Goal: Information Seeking & Learning: Find specific fact

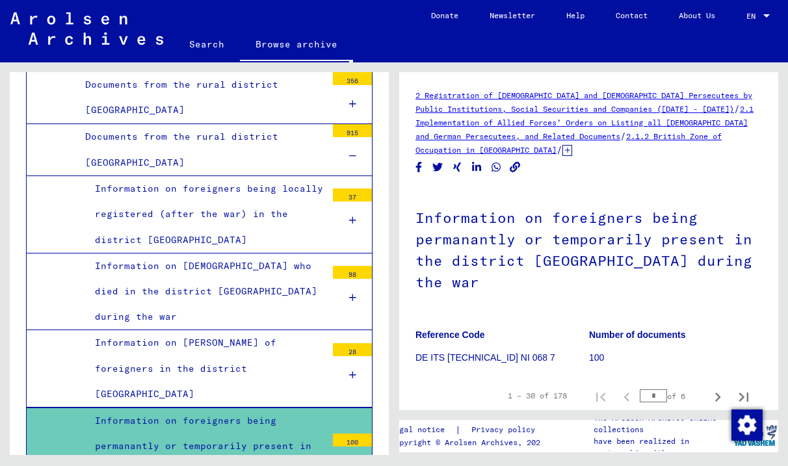
scroll to position [91, 0]
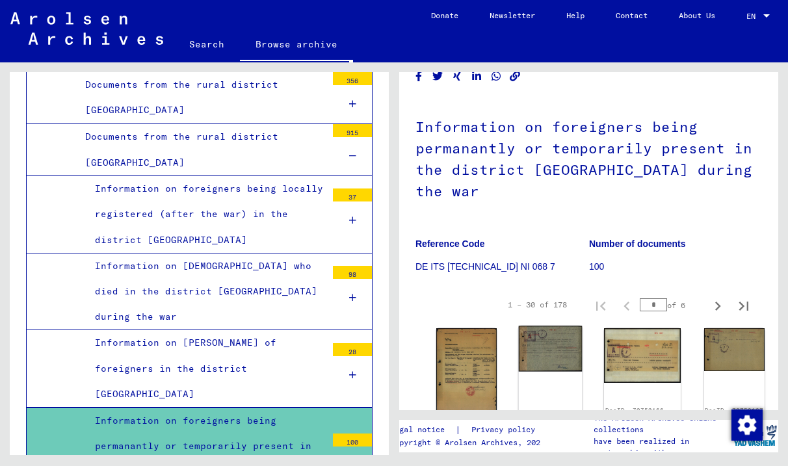
click at [519, 338] on div "DocID: 70750165 ([PERSON_NAME])" at bounding box center [551, 376] width 64 height 101
click at [519, 326] on img at bounding box center [551, 349] width 64 height 46
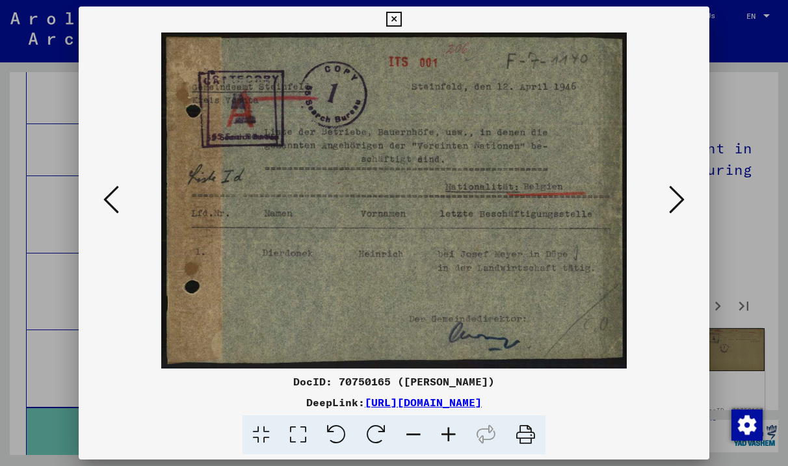
click at [674, 212] on icon at bounding box center [677, 199] width 16 height 31
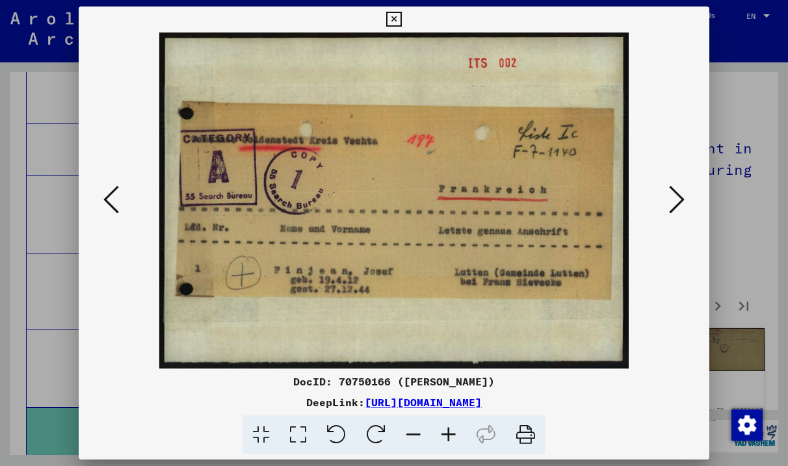
click at [386, 380] on div "DocID: 70750166 ([PERSON_NAME])" at bounding box center [394, 382] width 631 height 16
copy div "70750166"
click at [681, 191] on icon at bounding box center [677, 199] width 16 height 31
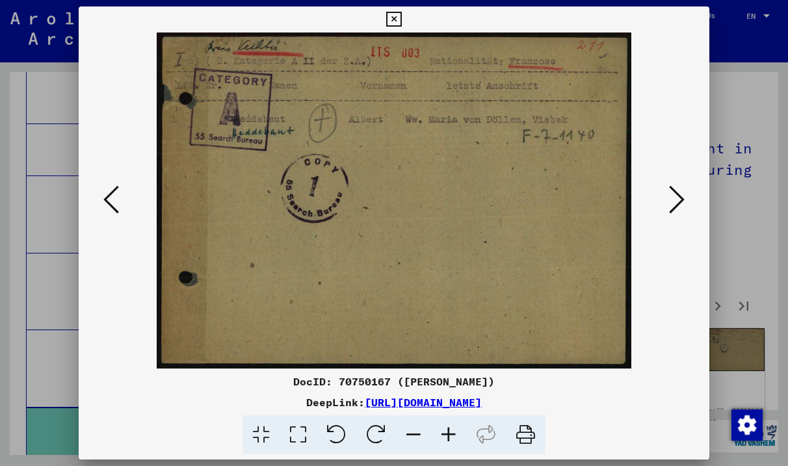
click at [353, 380] on div "DocID: 70750167 ([PERSON_NAME])" at bounding box center [394, 382] width 631 height 16
copy div "70750167"
click at [685, 193] on button at bounding box center [676, 200] width 23 height 37
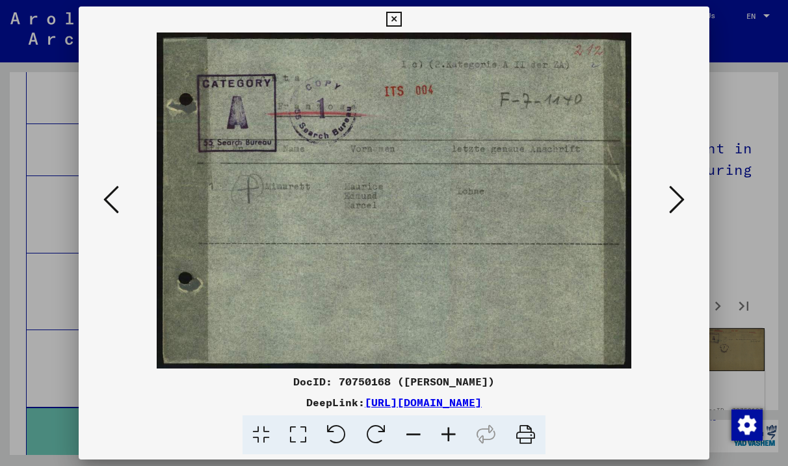
click at [689, 195] on div at bounding box center [394, 201] width 631 height 336
click at [680, 198] on icon at bounding box center [677, 199] width 16 height 31
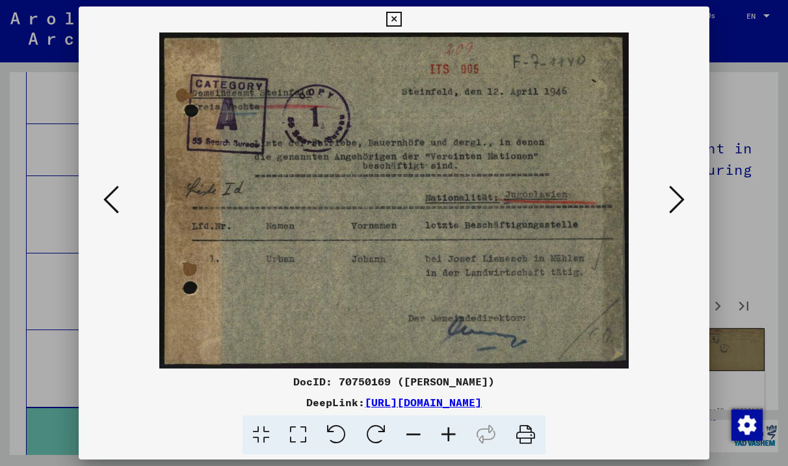
click at [359, 384] on div "DocID: 70750169 ([PERSON_NAME])" at bounding box center [394, 382] width 631 height 16
copy div "70750169"
click at [677, 204] on icon at bounding box center [677, 199] width 16 height 31
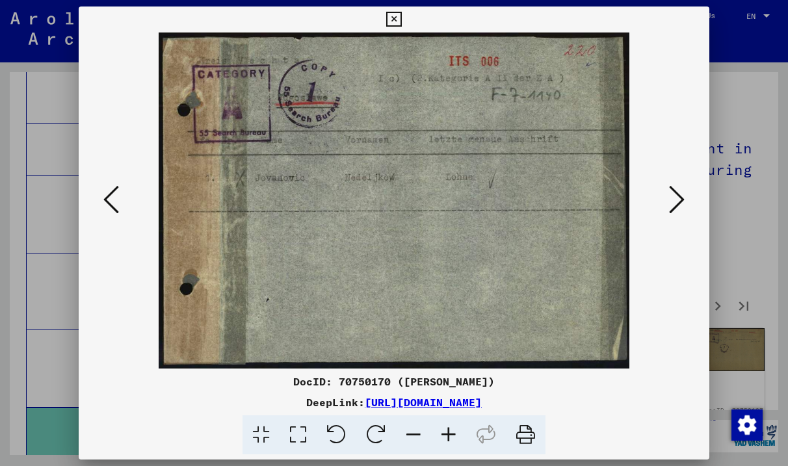
click at [677, 204] on icon at bounding box center [677, 199] width 16 height 31
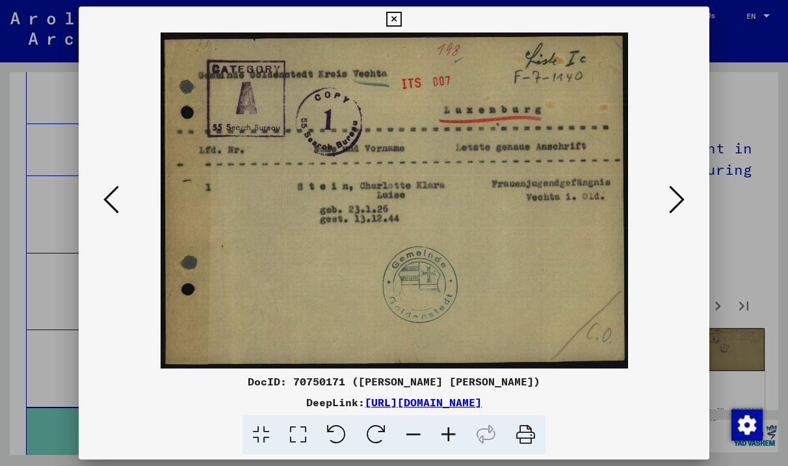
click at [677, 204] on icon at bounding box center [677, 199] width 16 height 31
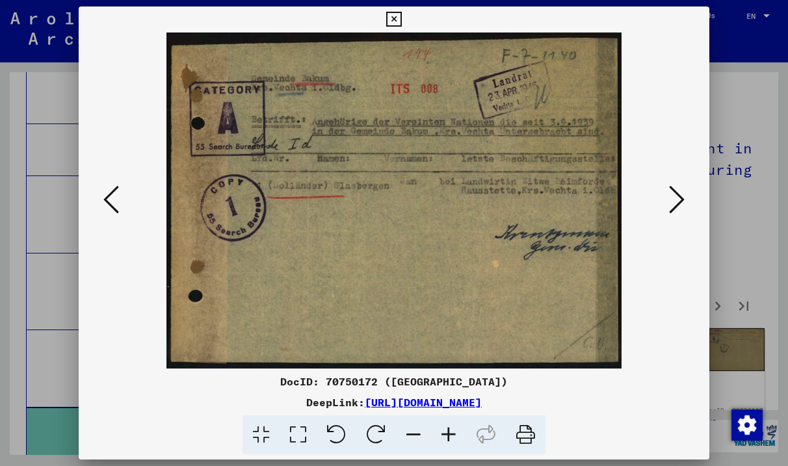
click at [662, 202] on img at bounding box center [394, 201] width 542 height 336
click at [674, 196] on icon at bounding box center [677, 199] width 16 height 31
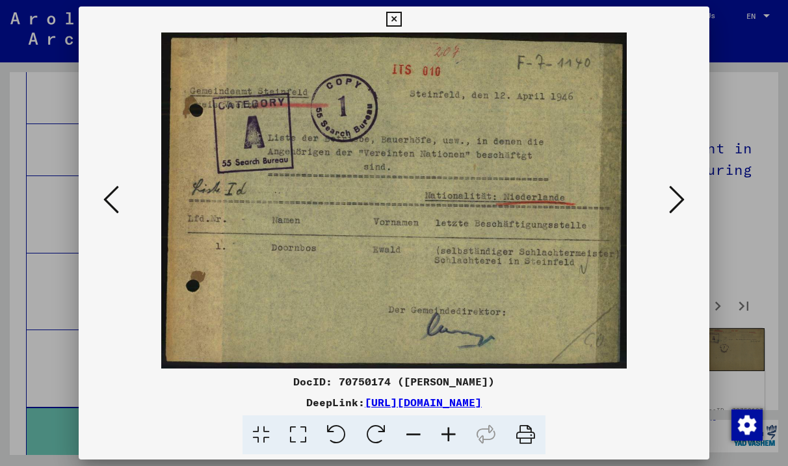
click at [674, 196] on icon at bounding box center [677, 199] width 16 height 31
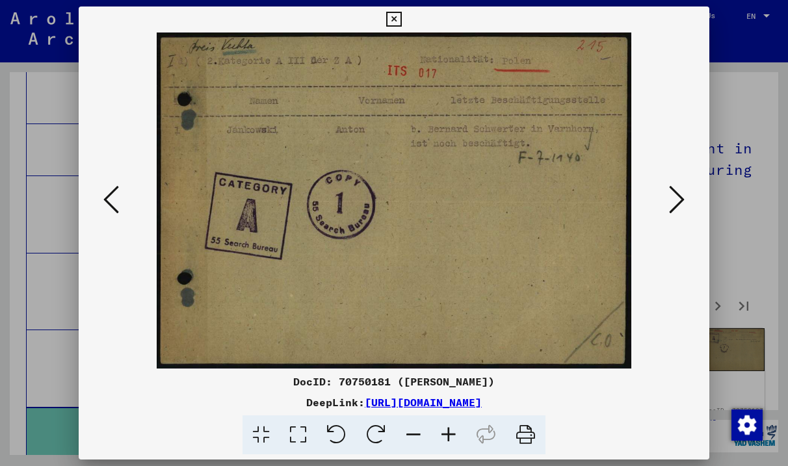
click at [694, 217] on div at bounding box center [394, 201] width 631 height 336
click at [672, 196] on icon at bounding box center [677, 199] width 16 height 31
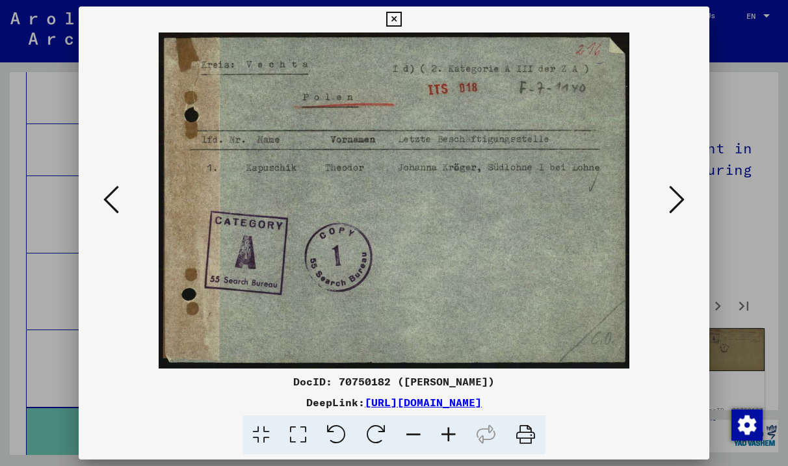
click at [365, 386] on div "DocID: 70750182 ([PERSON_NAME])" at bounding box center [394, 382] width 631 height 16
copy div "70750182"
click at [679, 196] on icon at bounding box center [677, 199] width 16 height 31
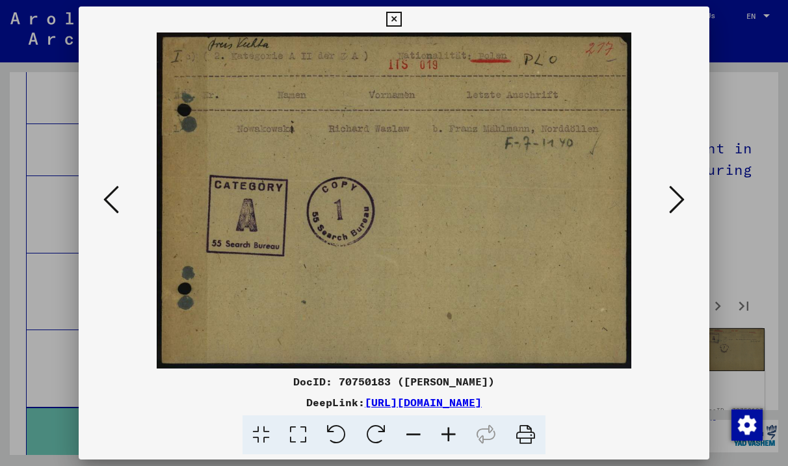
click at [338, 384] on div "DocID: 70750183 ([PERSON_NAME])" at bounding box center [394, 382] width 631 height 16
copy div "70750183"
click at [680, 209] on icon at bounding box center [677, 199] width 16 height 31
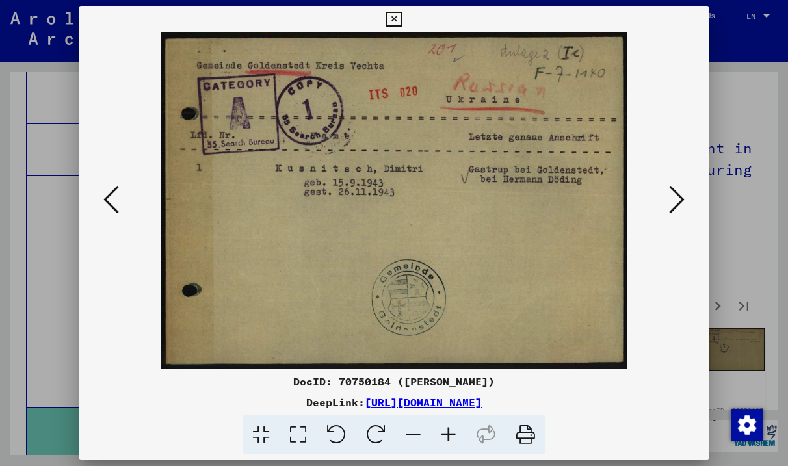
click at [367, 385] on div "DocID: 70750184 ([PERSON_NAME])" at bounding box center [394, 382] width 631 height 16
copy div "70750184"
click at [679, 202] on icon at bounding box center [677, 199] width 16 height 31
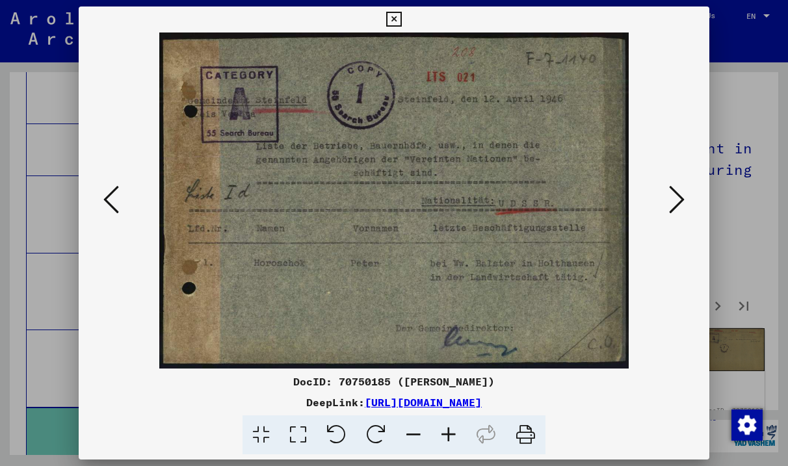
click at [348, 386] on div "DocID: 70750185 ([PERSON_NAME])" at bounding box center [394, 382] width 631 height 16
copy div "70750185"
click at [679, 208] on icon at bounding box center [677, 199] width 16 height 31
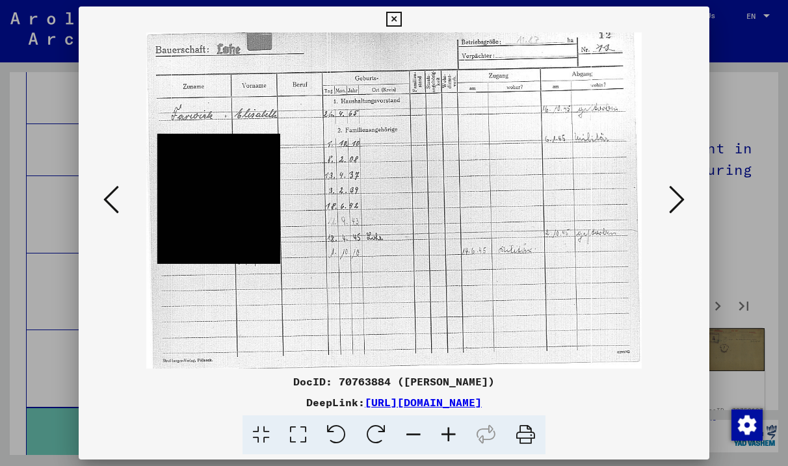
click at [679, 208] on icon at bounding box center [677, 199] width 16 height 31
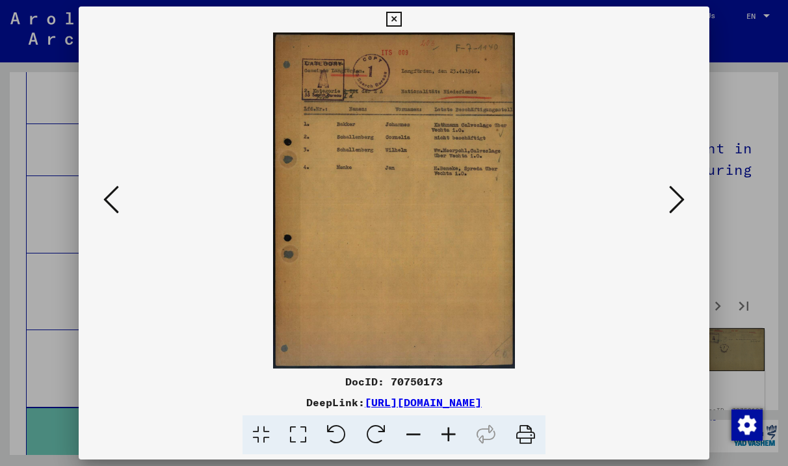
click at [679, 208] on icon at bounding box center [677, 199] width 16 height 31
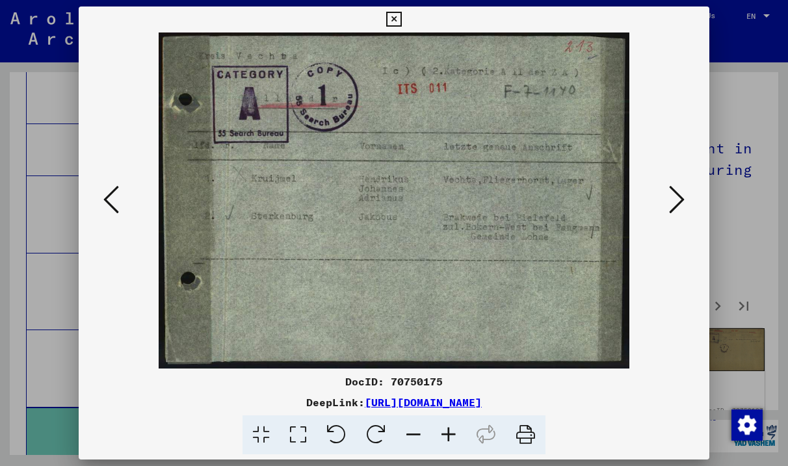
click at [678, 207] on icon at bounding box center [677, 199] width 16 height 31
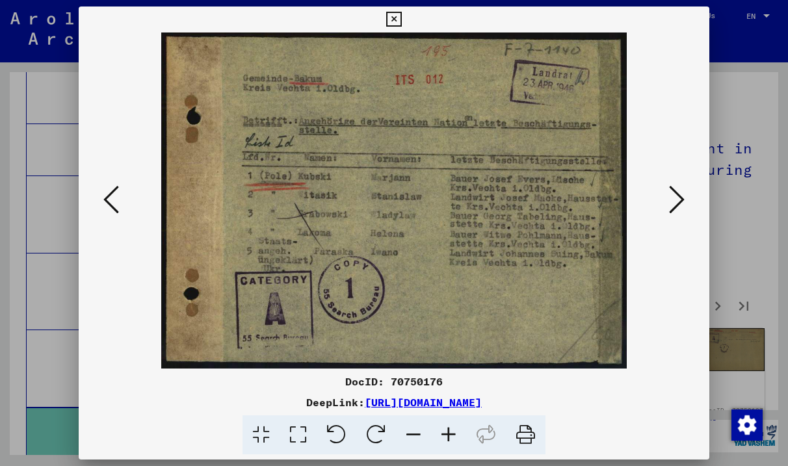
click at [116, 199] on icon at bounding box center [111, 199] width 16 height 31
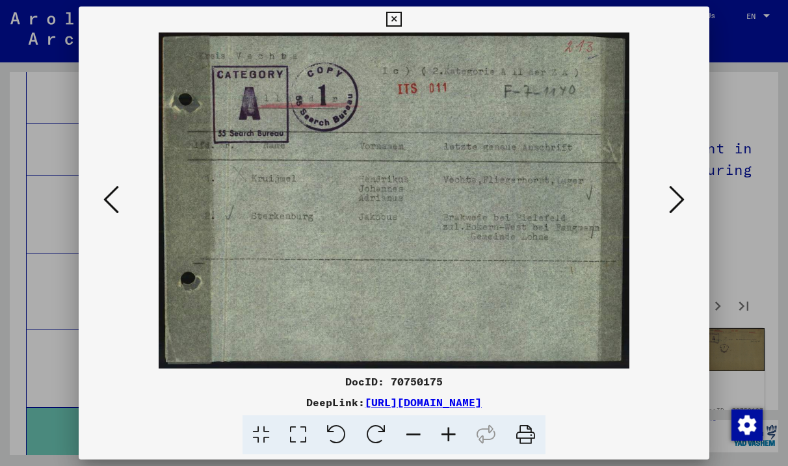
click at [116, 199] on icon at bounding box center [111, 199] width 16 height 31
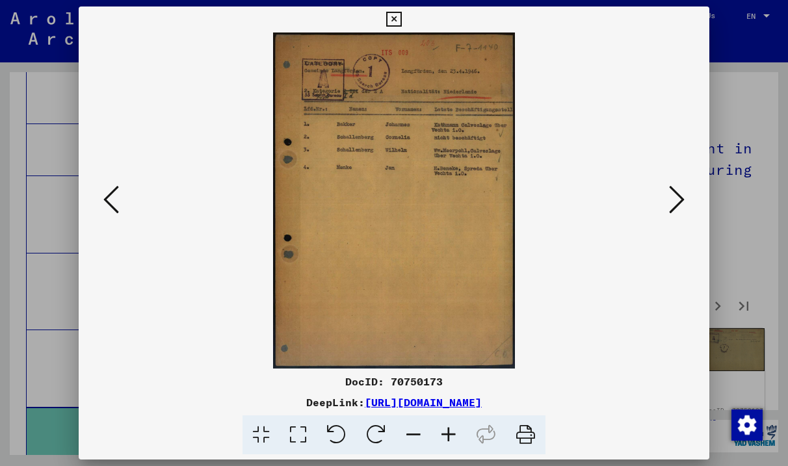
click at [409, 376] on div "DocID: 70750173" at bounding box center [394, 382] width 631 height 16
copy div "70750173"
click at [453, 440] on icon at bounding box center [448, 436] width 35 height 40
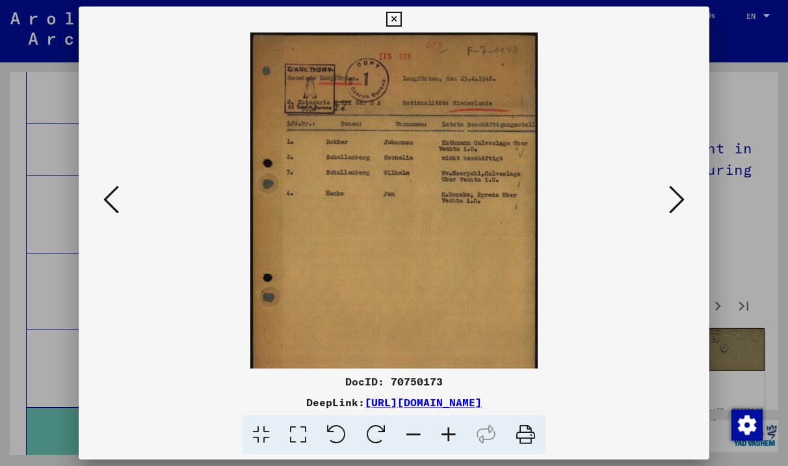
click at [453, 440] on icon at bounding box center [448, 436] width 35 height 40
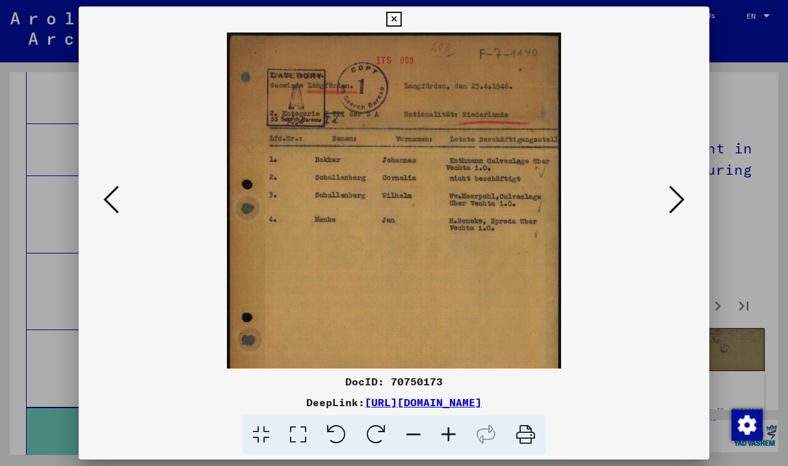
click at [445, 430] on icon at bounding box center [448, 436] width 35 height 40
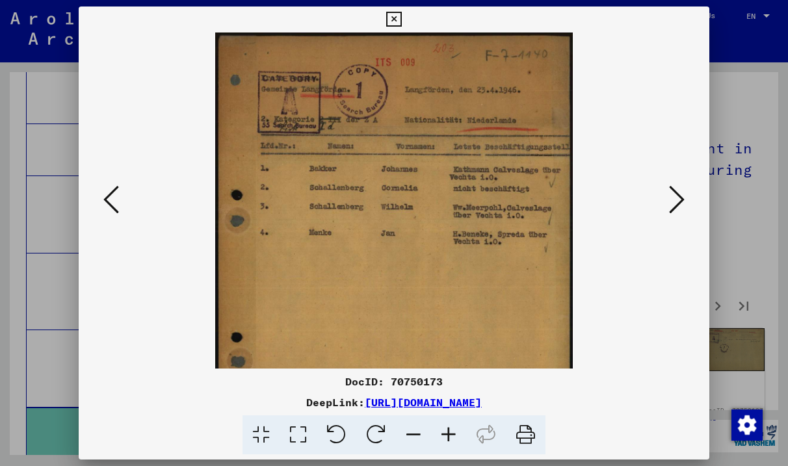
click at [681, 196] on icon at bounding box center [677, 199] width 16 height 31
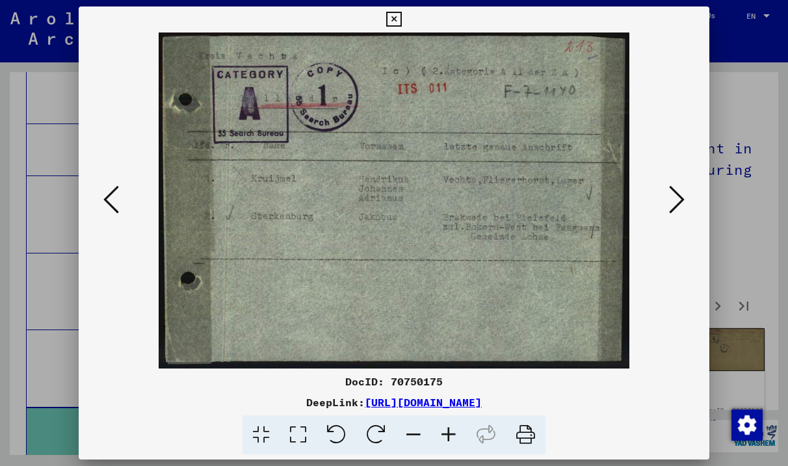
click at [427, 381] on div "DocID: 70750175" at bounding box center [394, 382] width 631 height 16
copy div "70750175"
click at [521, 377] on div "DocID: 70750175" at bounding box center [394, 382] width 631 height 16
click at [675, 205] on icon at bounding box center [677, 199] width 16 height 31
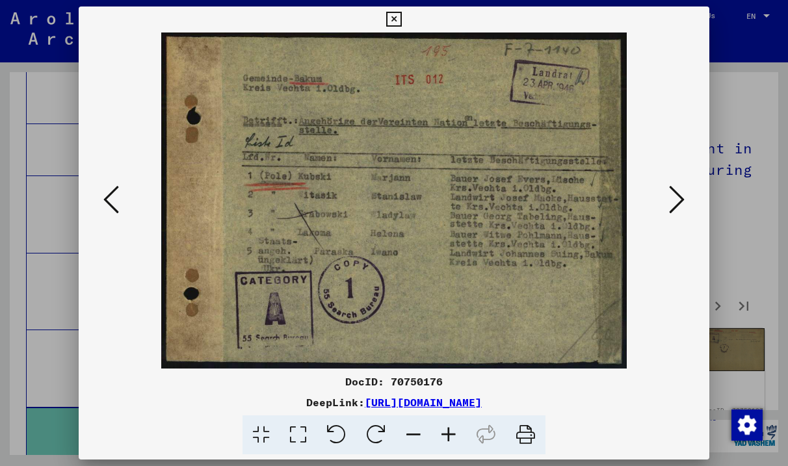
click at [419, 378] on div "DocID: 70750176" at bounding box center [394, 382] width 631 height 16
click at [676, 399] on div "DeepLink: [URL][DOMAIN_NAME]" at bounding box center [394, 403] width 631 height 16
click at [673, 196] on icon at bounding box center [677, 199] width 16 height 31
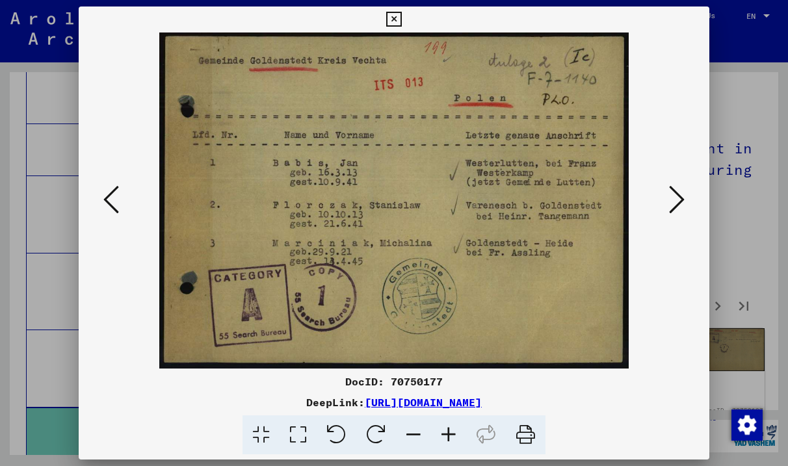
click at [412, 379] on div "DocID: 70750177" at bounding box center [394, 382] width 631 height 16
click at [681, 191] on icon at bounding box center [677, 199] width 16 height 31
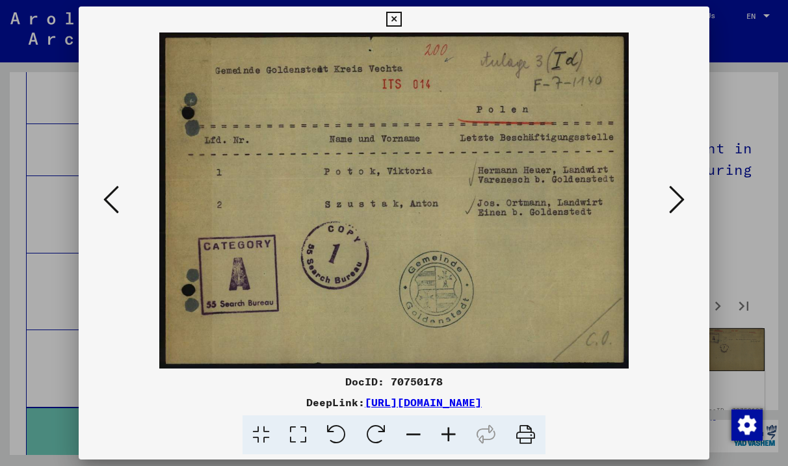
click at [427, 382] on div "DocID: 70750178" at bounding box center [394, 382] width 631 height 16
click at [670, 194] on icon at bounding box center [677, 199] width 16 height 31
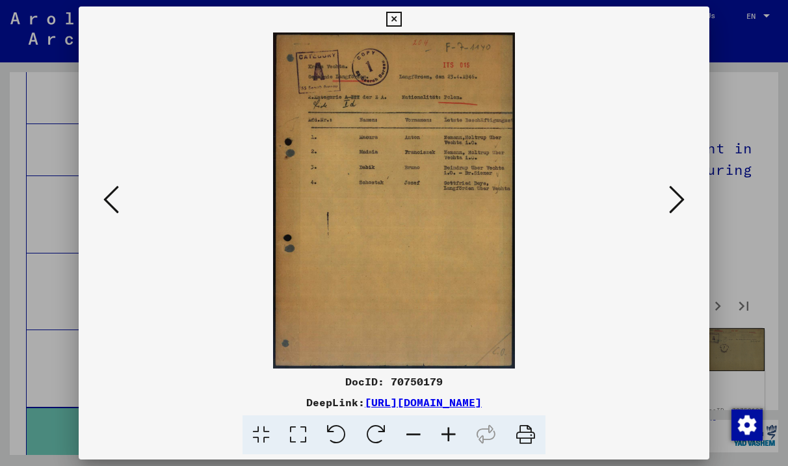
click at [687, 201] on button at bounding box center [676, 200] width 23 height 37
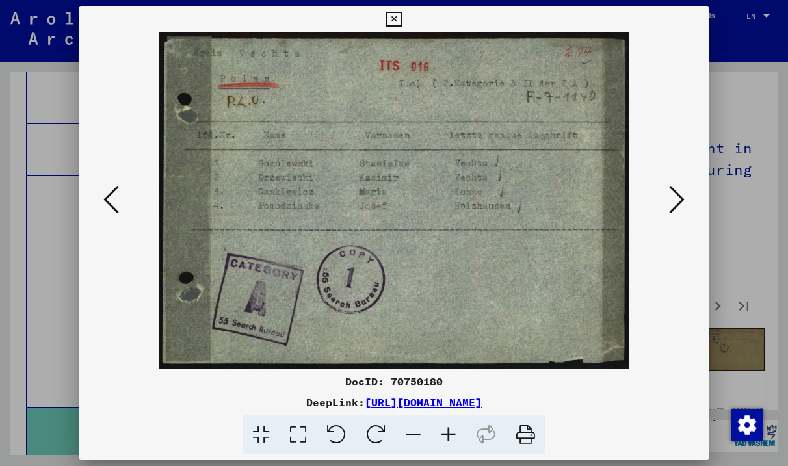
click at [677, 198] on icon at bounding box center [677, 199] width 16 height 31
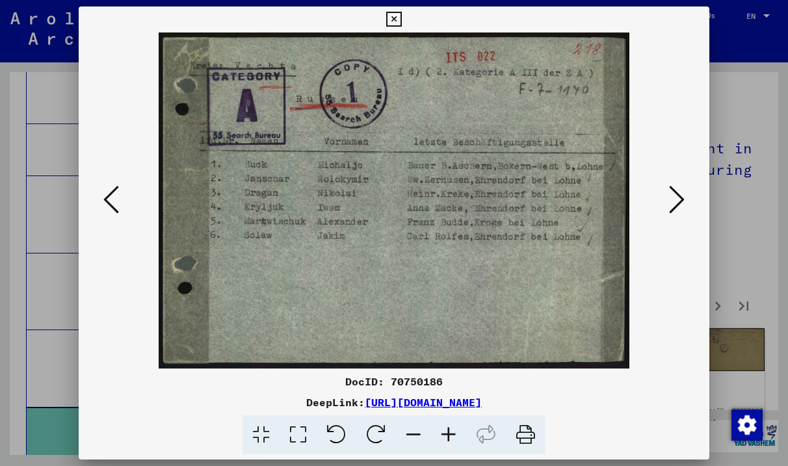
click at [681, 212] on icon at bounding box center [677, 199] width 16 height 31
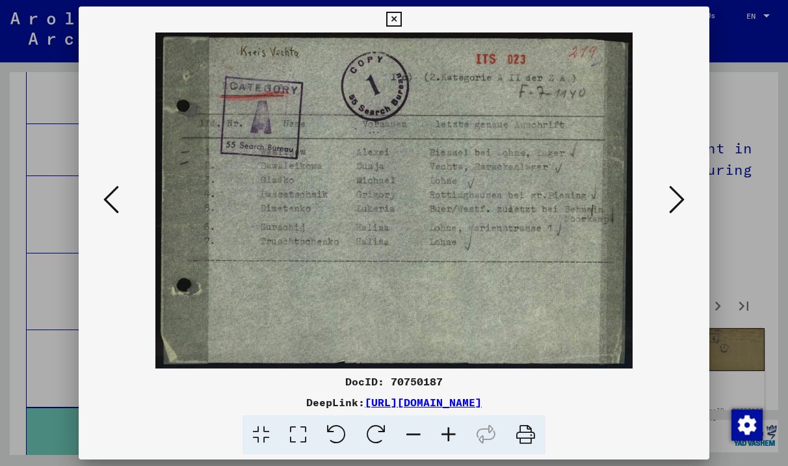
click at [429, 384] on div "DocID: 70750187" at bounding box center [394, 382] width 631 height 16
click at [455, 437] on icon at bounding box center [448, 436] width 35 height 40
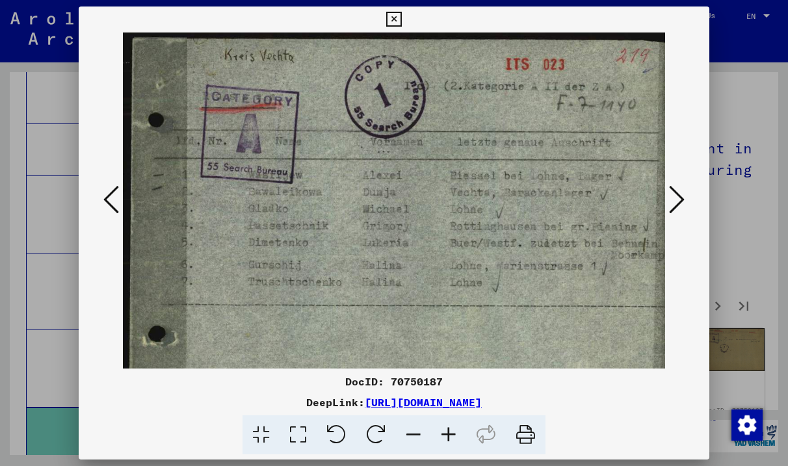
click at [455, 437] on icon at bounding box center [448, 436] width 35 height 40
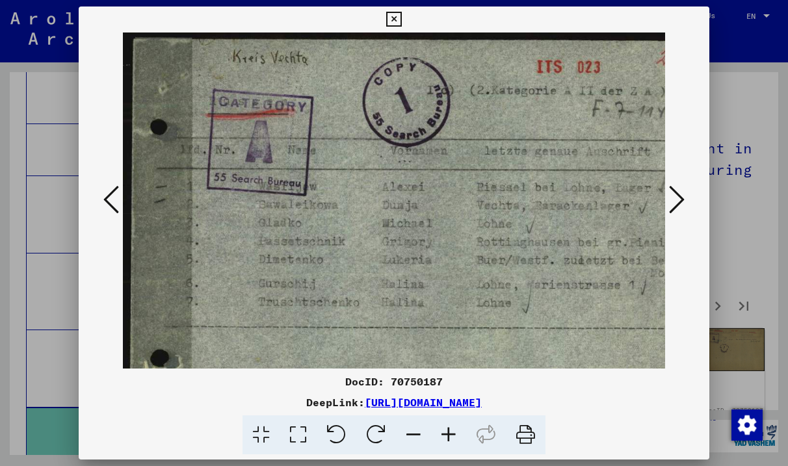
scroll to position [0, 73]
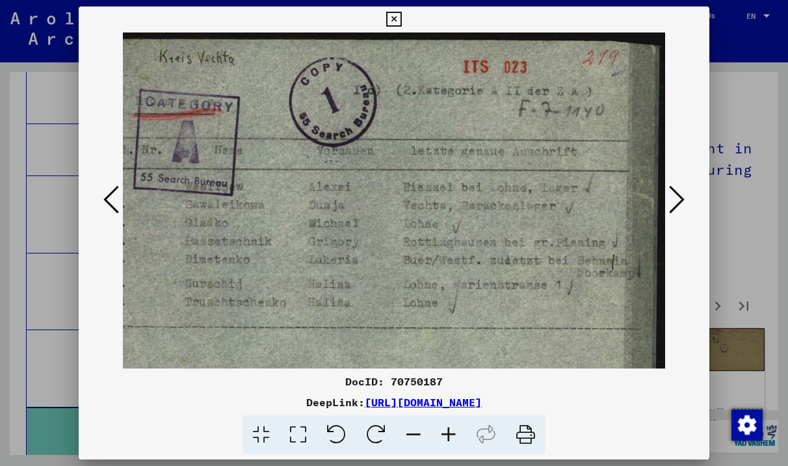
drag, startPoint x: 605, startPoint y: 196, endPoint x: 425, endPoint y: 196, distance: 180.8
click at [425, 196] on img at bounding box center [357, 250] width 616 height 434
click at [446, 440] on icon at bounding box center [448, 436] width 35 height 40
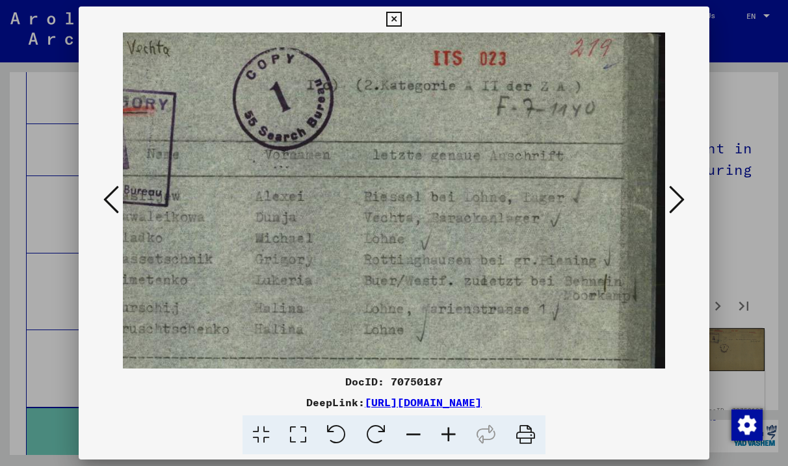
scroll to position [14, 166]
drag, startPoint x: 490, startPoint y: 358, endPoint x: 297, endPoint y: 344, distance: 193.7
click at [297, 344] on img at bounding box center [311, 267] width 708 height 499
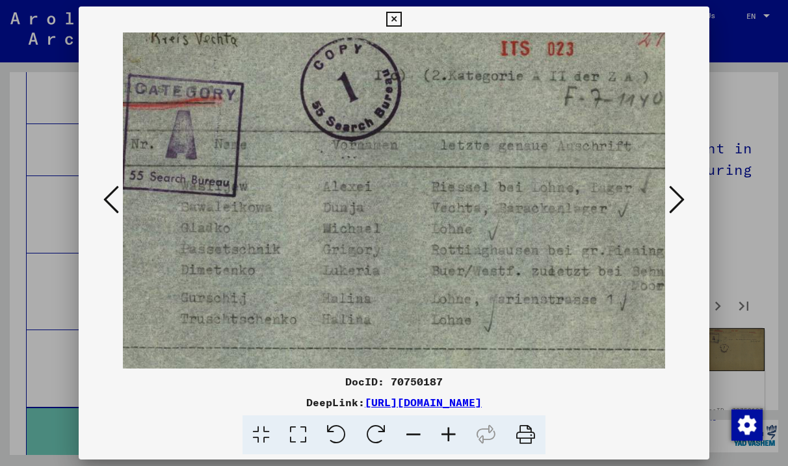
scroll to position [27, 83]
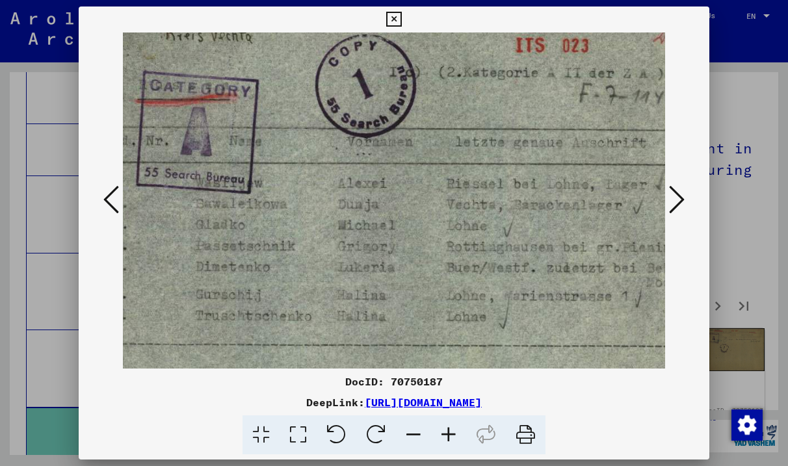
drag, startPoint x: 443, startPoint y: 350, endPoint x: 515, endPoint y: 338, distance: 73.1
click at [525, 337] on img at bounding box center [394, 255] width 708 height 499
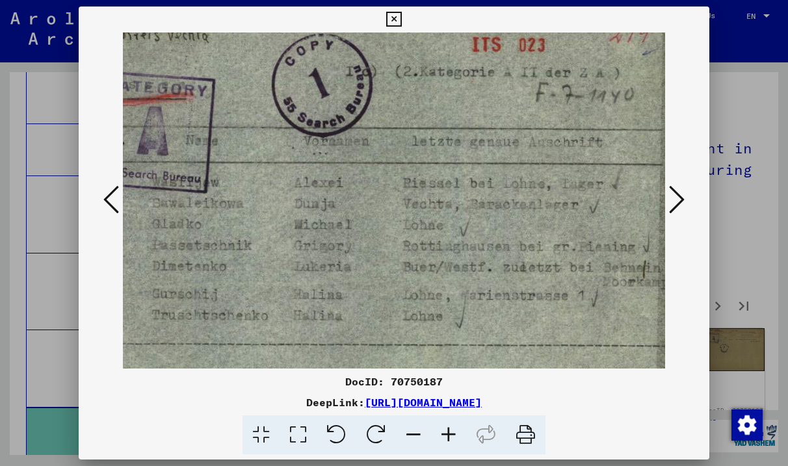
scroll to position [27, 130]
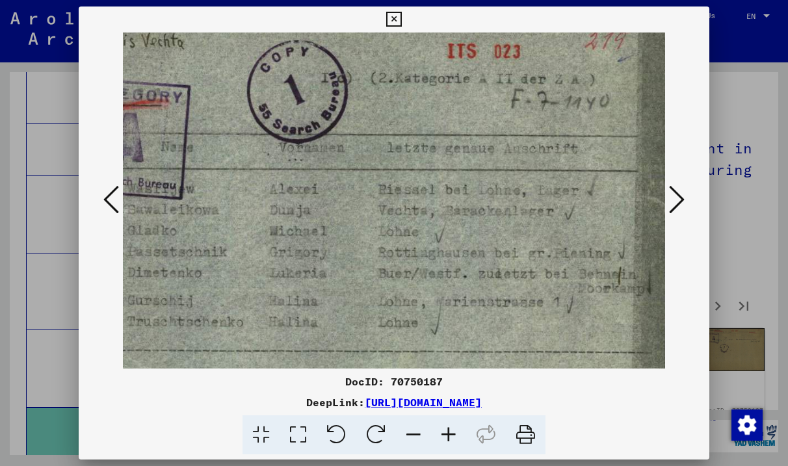
drag, startPoint x: 482, startPoint y: 124, endPoint x: 408, endPoint y: 131, distance: 74.5
click at [409, 131] on img at bounding box center [325, 261] width 708 height 499
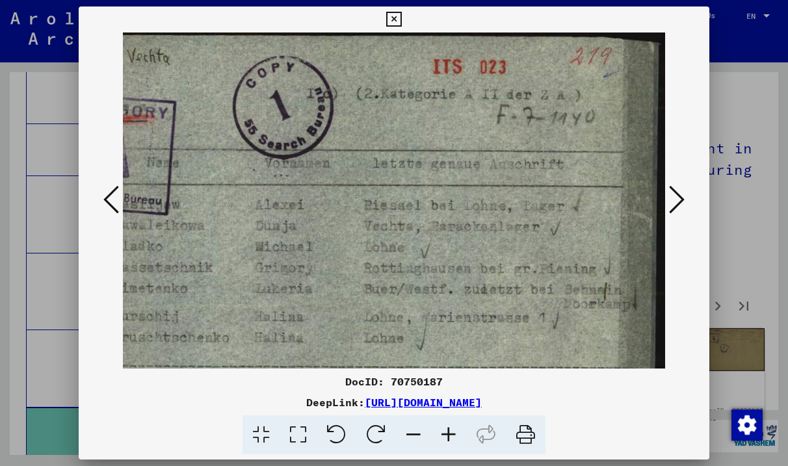
scroll to position [18, 166]
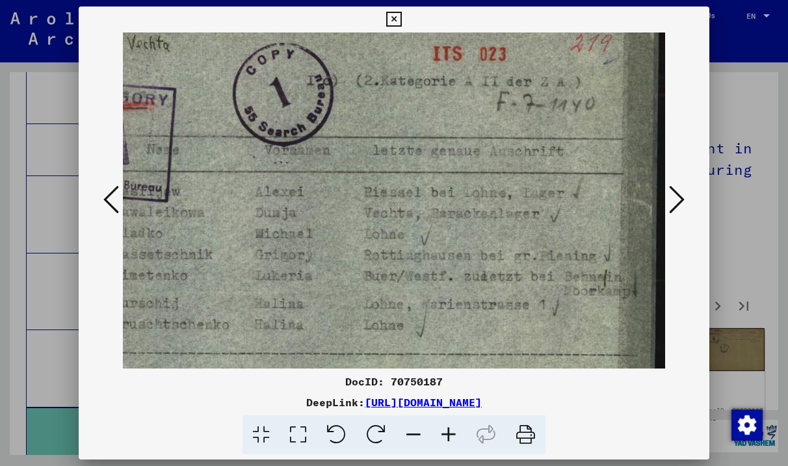
drag, startPoint x: 385, startPoint y: 166, endPoint x: 341, endPoint y: 168, distance: 43.6
click at [341, 168] on img at bounding box center [311, 263] width 708 height 499
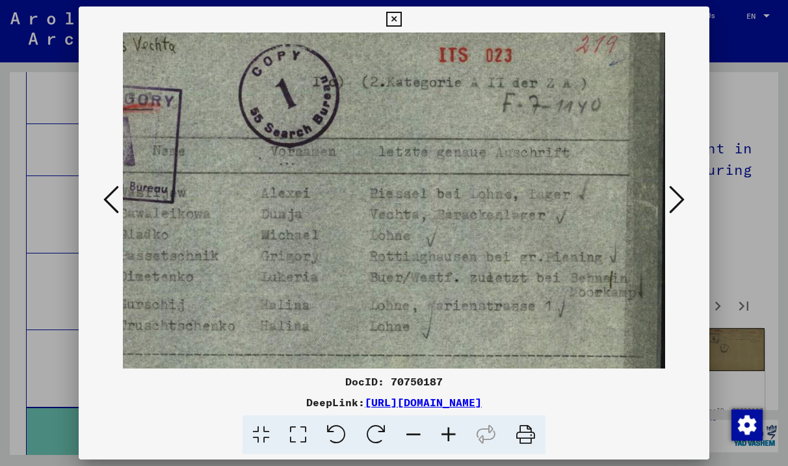
scroll to position [17, 162]
click at [518, 351] on img at bounding box center [315, 265] width 708 height 499
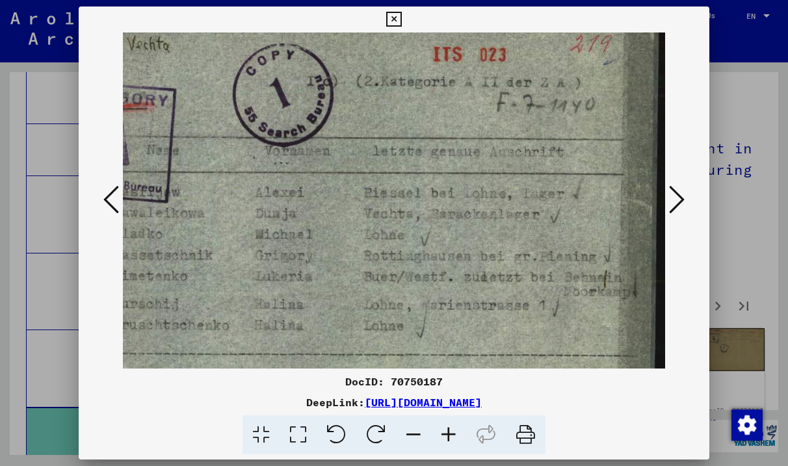
drag, startPoint x: 474, startPoint y: 278, endPoint x: 407, endPoint y: 275, distance: 67.1
click at [409, 275] on img at bounding box center [311, 264] width 708 height 499
